Goal: Book appointment/travel/reservation

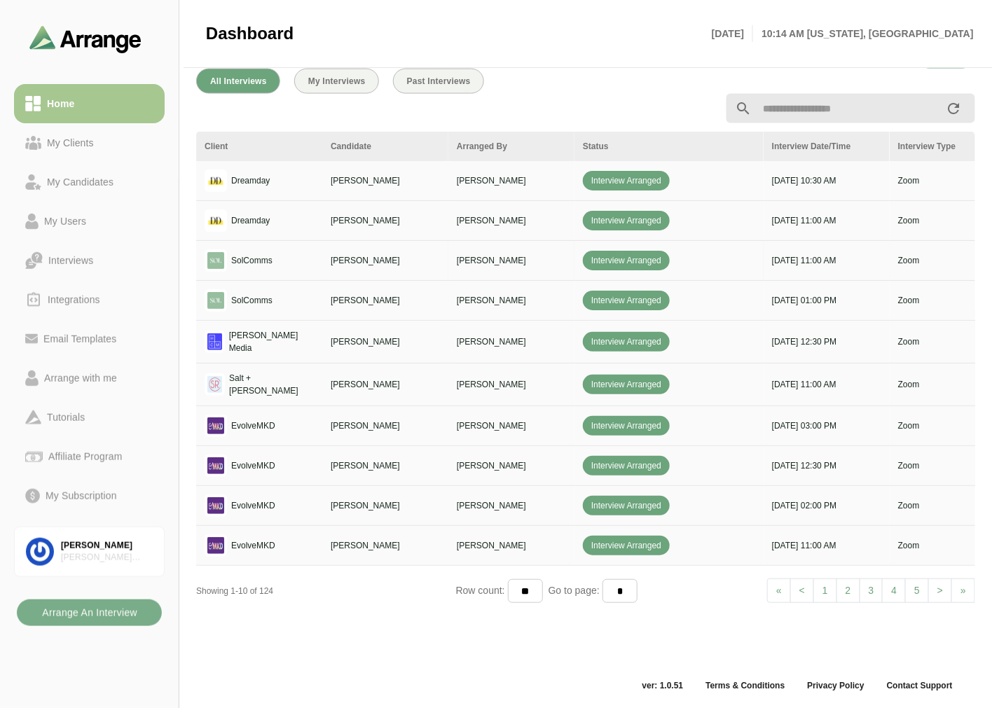
scroll to position [451, 0]
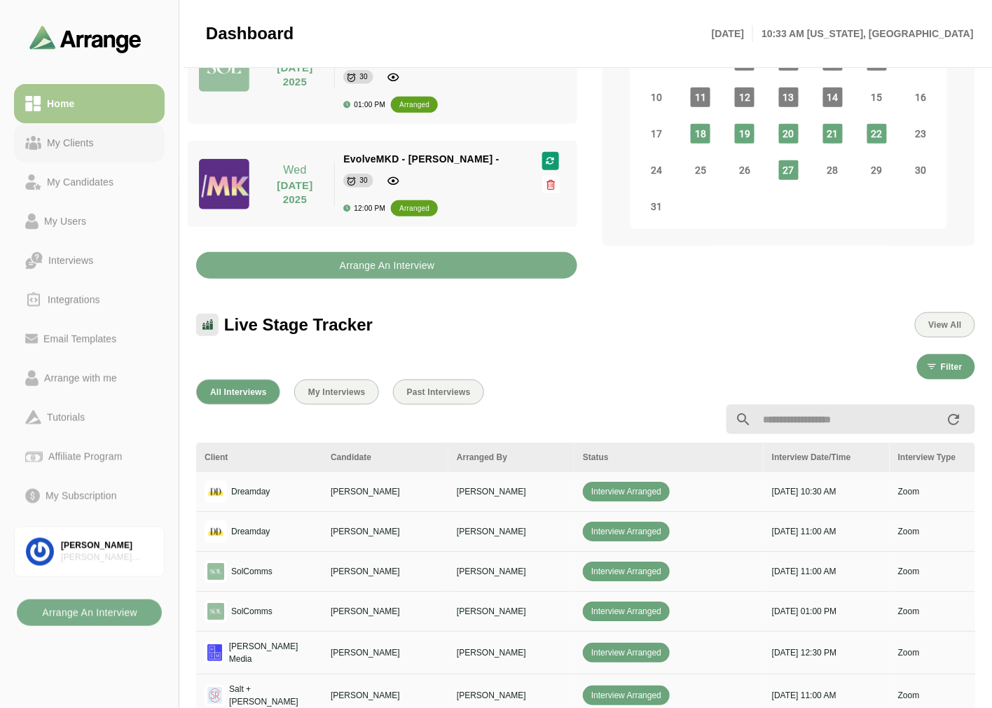
click at [67, 140] on div "My Clients" at bounding box center [70, 143] width 58 height 17
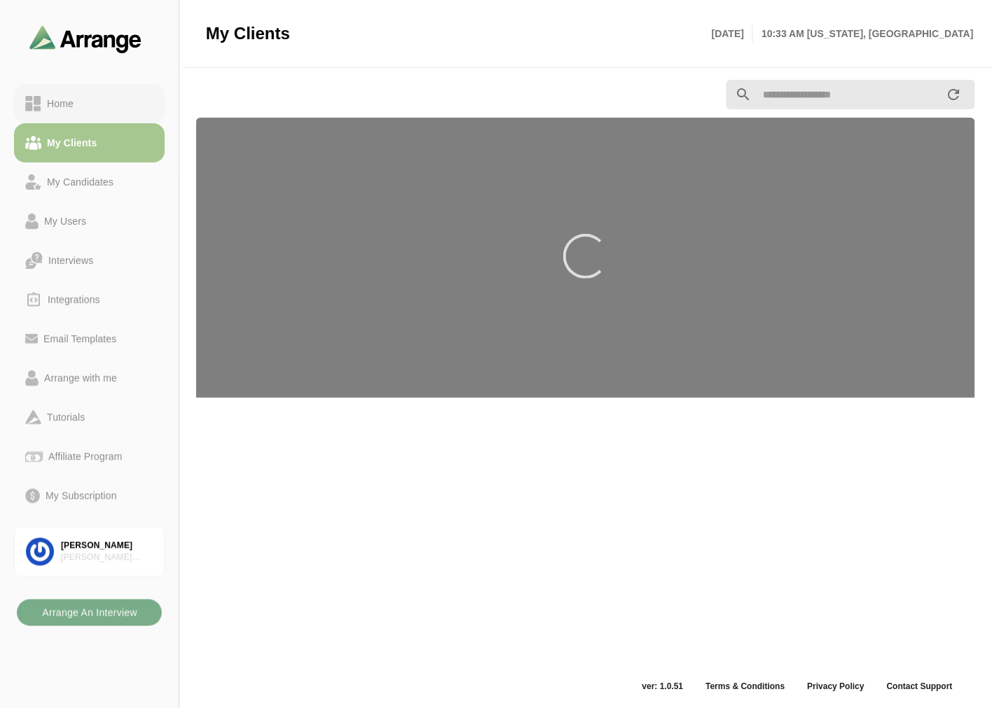
click at [83, 101] on div "Home" at bounding box center [89, 103] width 128 height 17
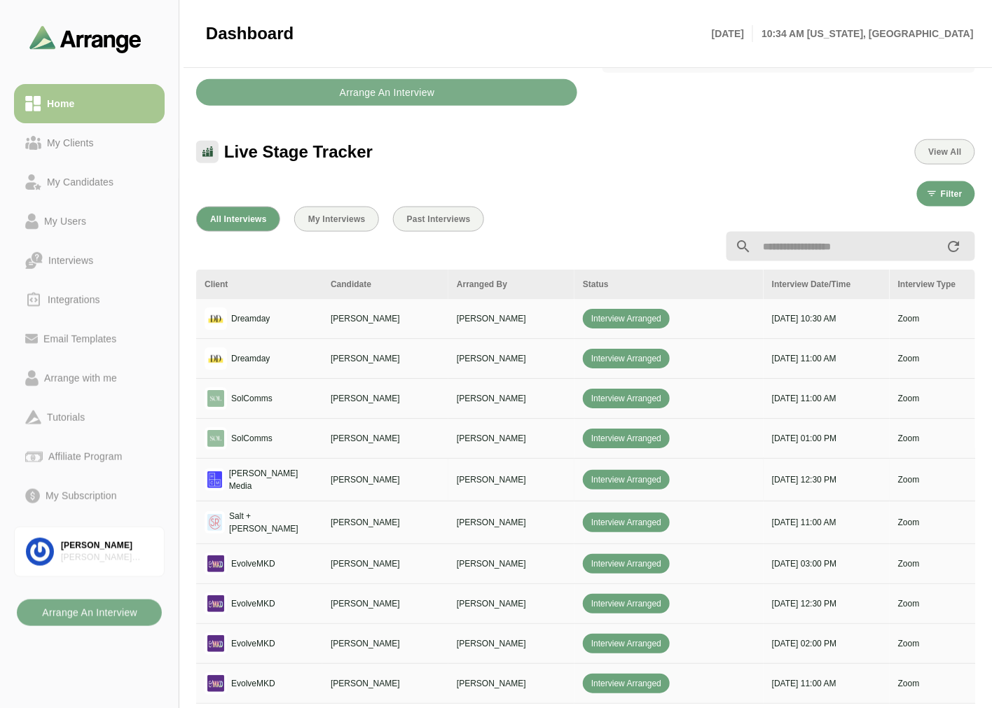
scroll to position [394, 0]
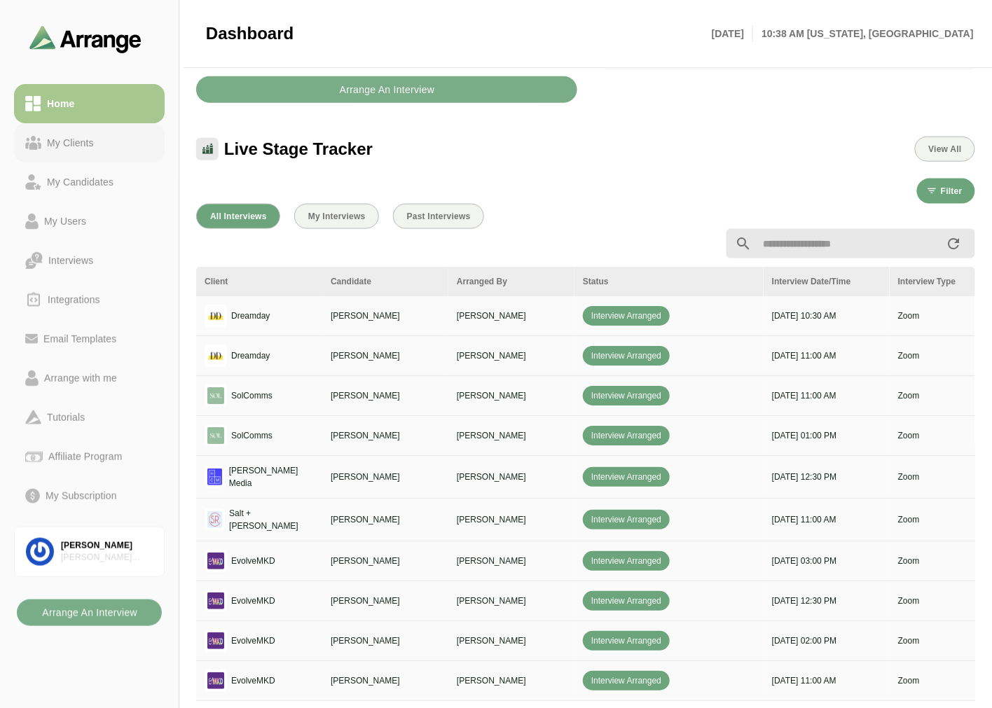
click at [73, 155] on link "My Clients" at bounding box center [89, 142] width 151 height 39
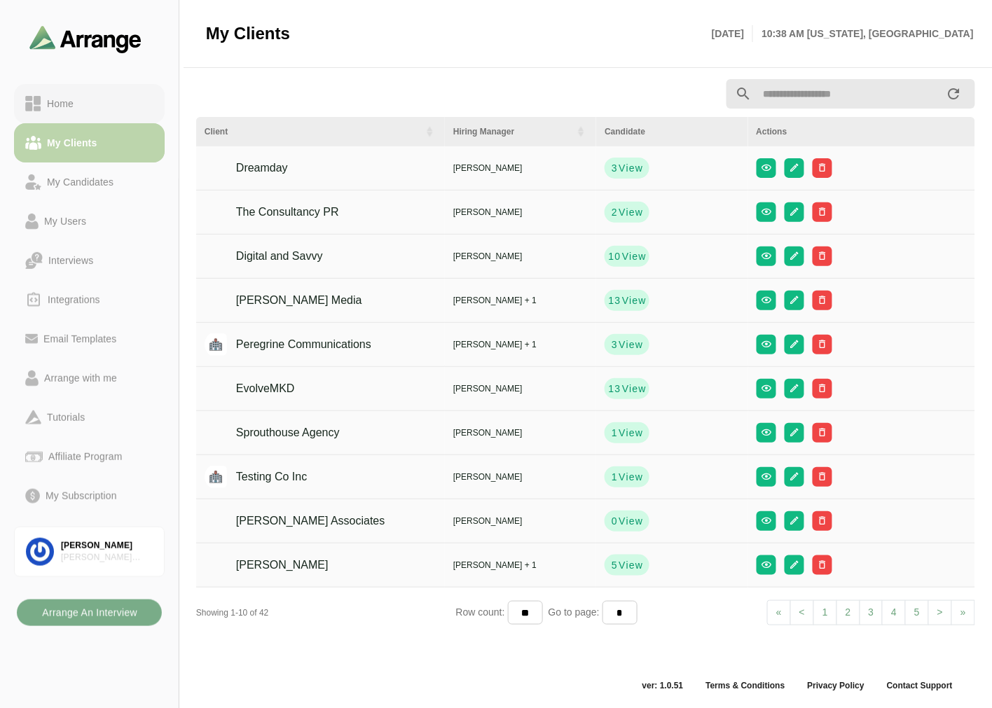
scroll to position [4, 0]
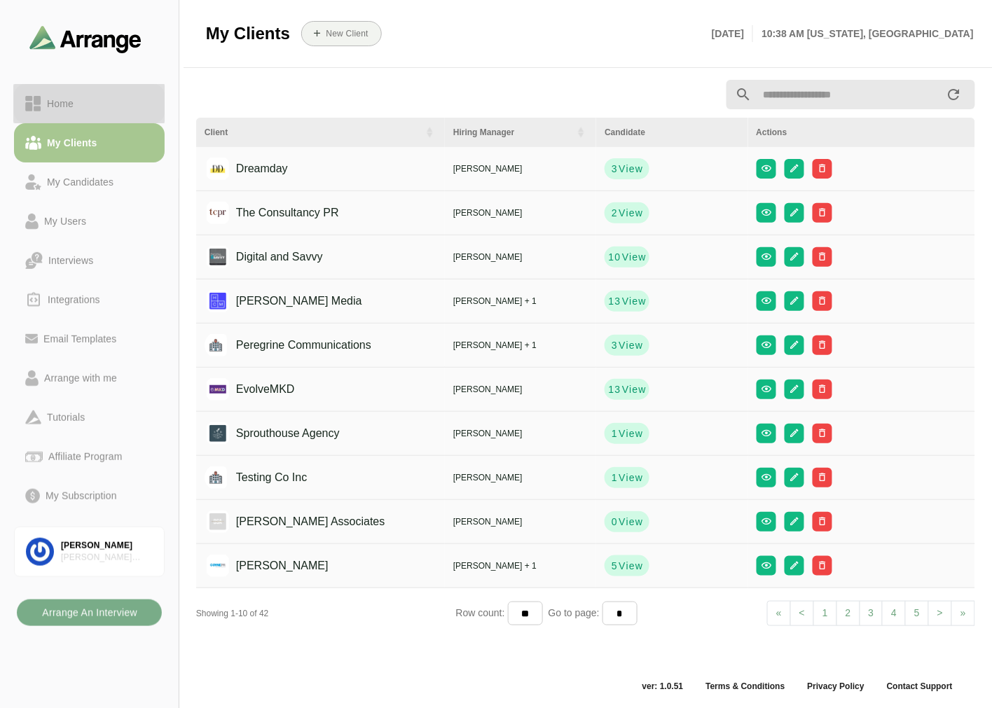
click at [90, 109] on div "Home" at bounding box center [89, 103] width 128 height 17
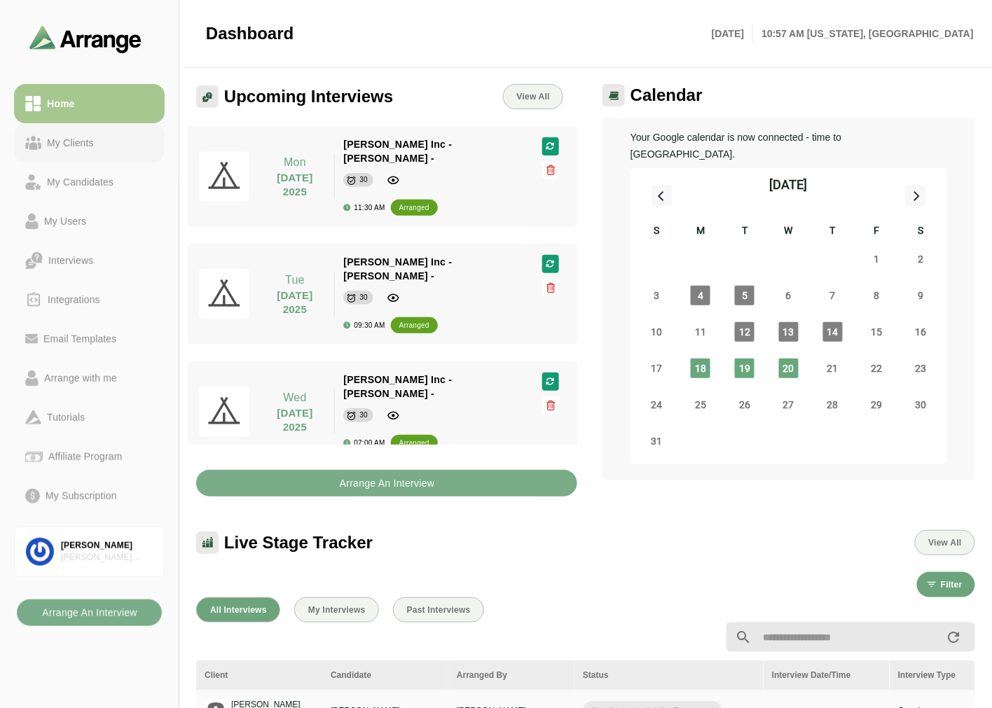
click at [70, 142] on div "My Clients" at bounding box center [70, 143] width 58 height 17
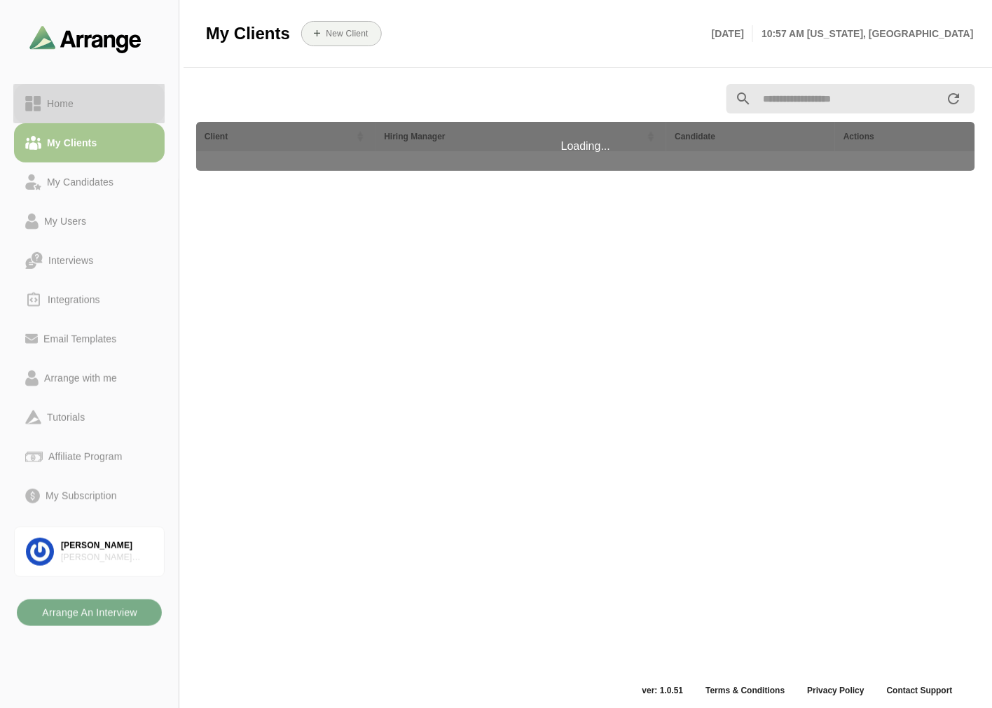
click at [81, 109] on div "Home" at bounding box center [89, 103] width 128 height 17
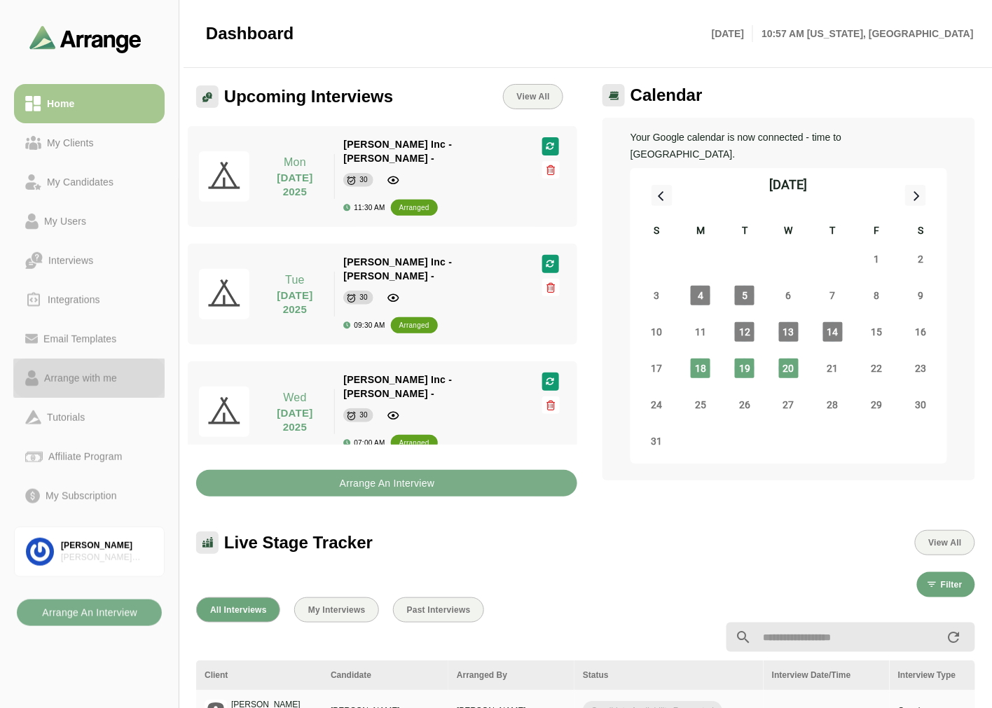
click at [92, 385] on div "Arrange with me" at bounding box center [81, 378] width 84 height 17
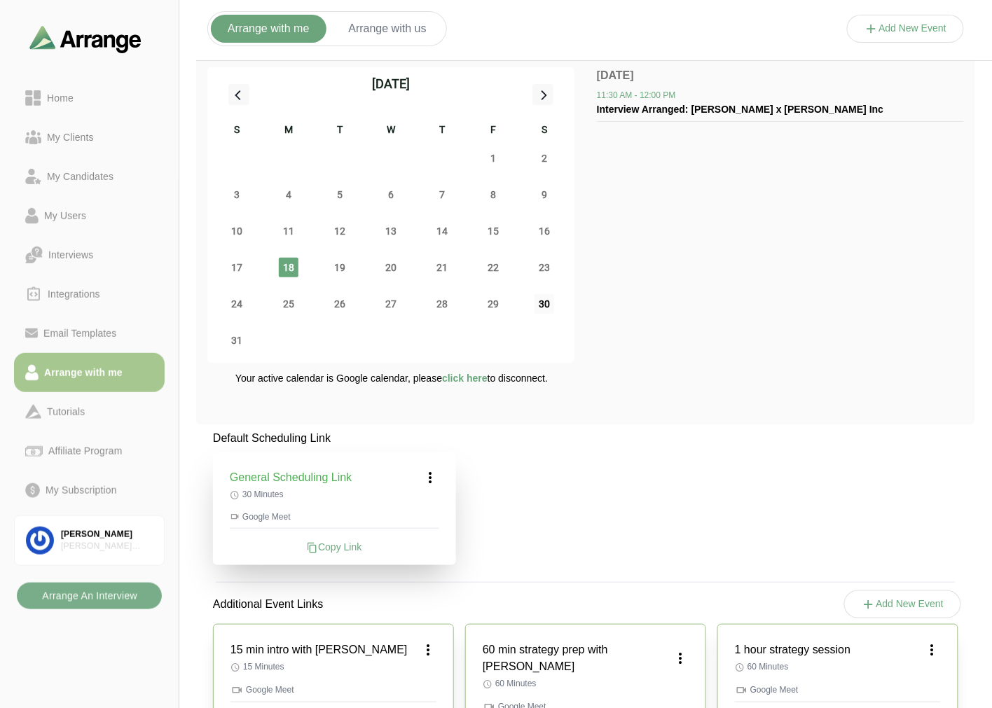
click at [545, 308] on span "30" at bounding box center [545, 304] width 20 height 20
